Goal: Find specific page/section: Find specific page/section

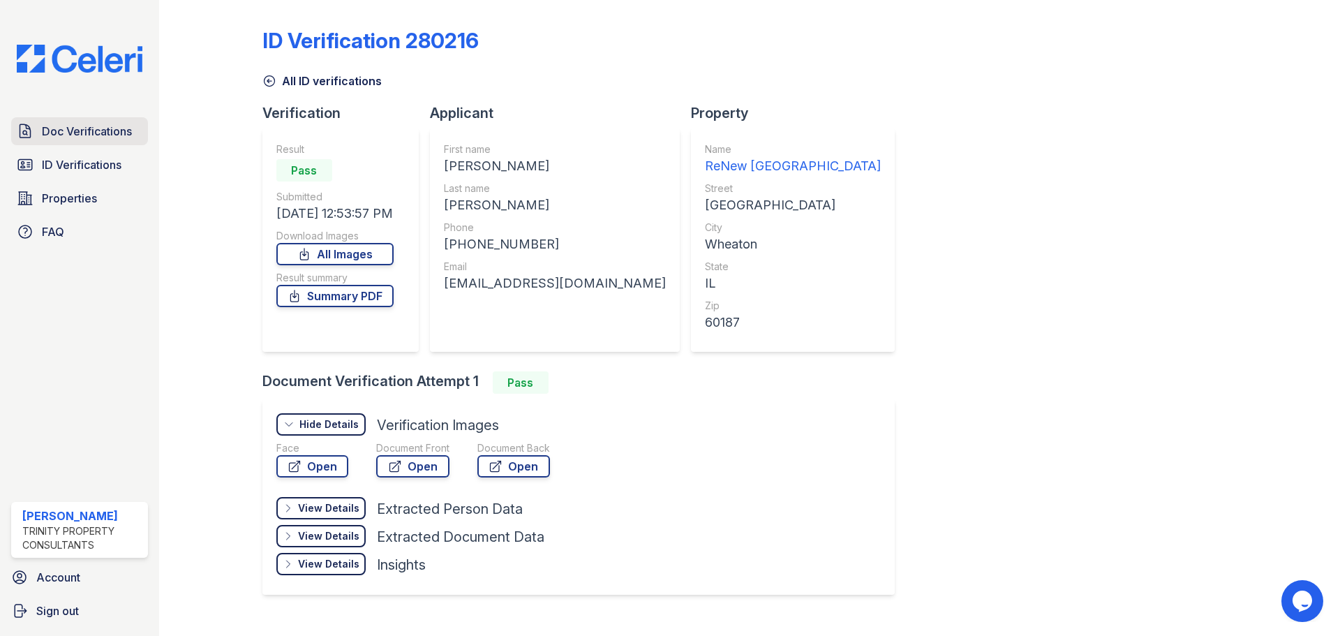
click at [110, 130] on span "Doc Verifications" at bounding box center [87, 131] width 90 height 17
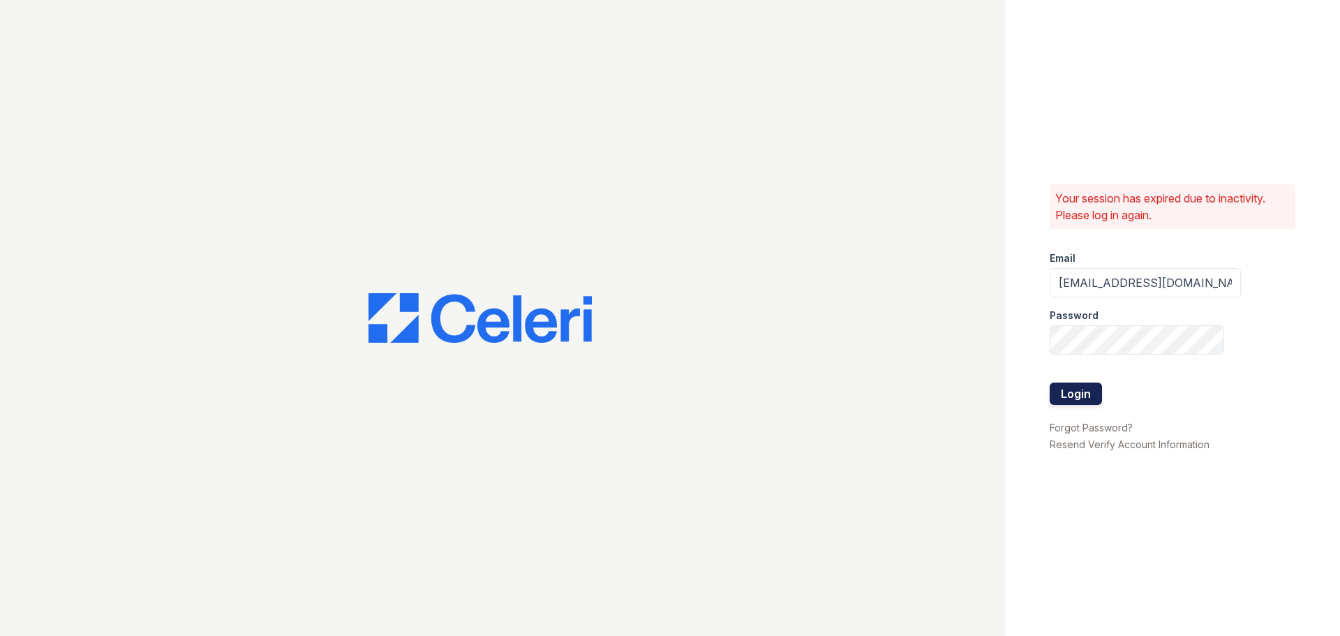
click at [1057, 395] on button "Login" at bounding box center [1075, 393] width 52 height 22
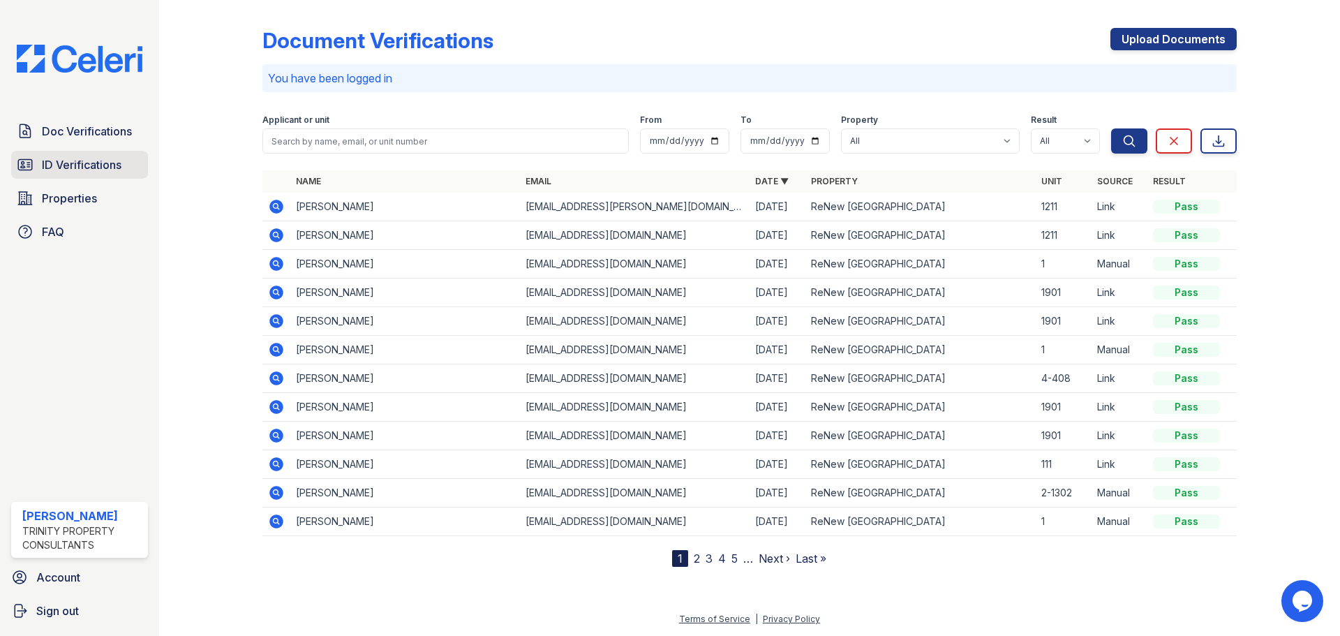
click at [49, 171] on span "ID Verifications" at bounding box center [82, 164] width 80 height 17
